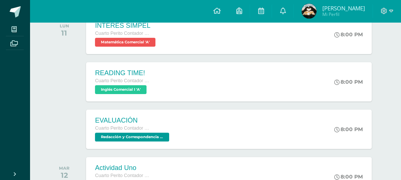
scroll to position [44, 0]
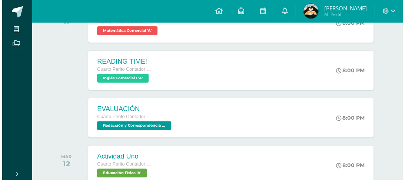
scroll to position [142, 0]
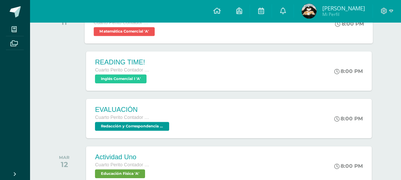
click at [298, 42] on div "INTERÉS SIMPEL Cuarto Perito Contador con Orientación en Computación Matemática…" at bounding box center [229, 24] width 288 height 40
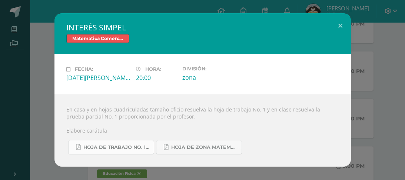
click at [118, 151] on span "Hoja de trabajo No. 1 Matemática Comercial..pdf" at bounding box center [116, 148] width 67 height 6
click at [375, 70] on div "INTERÉS SIMPEL Matemática Comercial Fecha: Lunes 11 de Agosto Hora: 20:00 Divis…" at bounding box center [202, 89] width 399 height 153
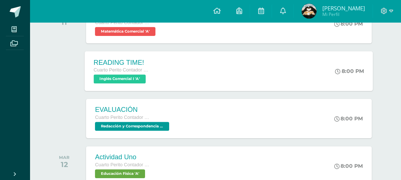
click at [323, 71] on div "READING TIME! Cuarto Perito Contador con Orientación en Computación Inglés Come…" at bounding box center [229, 71] width 288 height 40
